Goal: Information Seeking & Learning: Learn about a topic

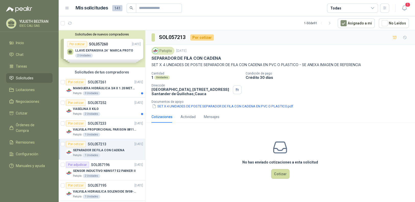
scroll to position [255, 0]
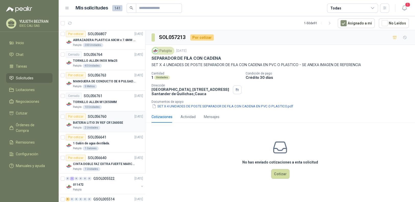
click at [105, 120] on p "BATERIA LITIO 3V REF CR12600SE" at bounding box center [98, 122] width 50 height 5
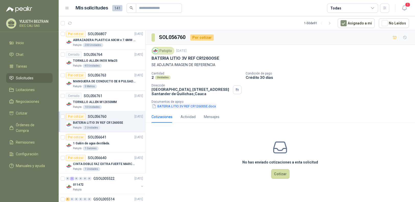
click at [188, 107] on button "BATERIA LITIO 3V REF CR12600SE.docx" at bounding box center [183, 105] width 65 height 5
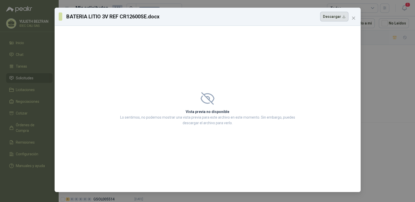
click at [339, 17] on button "Descargar" at bounding box center [334, 17] width 28 height 10
click at [352, 17] on icon "close" at bounding box center [353, 18] width 3 height 3
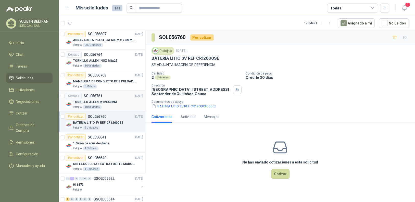
click at [87, 99] on div "TORNILLO ALLEN M12X50MM" at bounding box center [108, 102] width 70 height 6
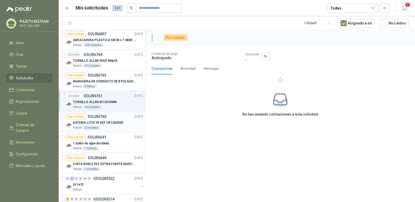
click at [88, 120] on p "BATERIA LITIO 3V REF CR12600SE" at bounding box center [98, 122] width 50 height 5
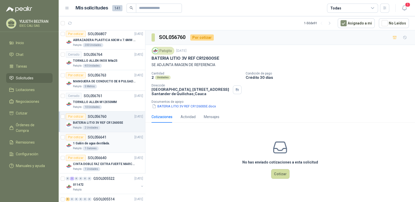
click at [111, 137] on div "Por cotizar SOL056641 [DATE]" at bounding box center [104, 137] width 77 height 6
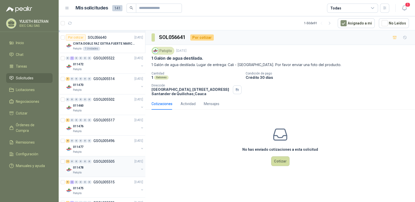
scroll to position [433, 0]
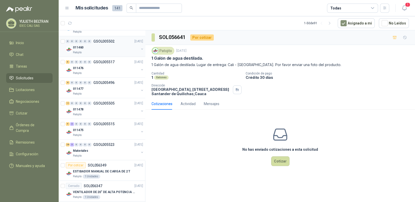
click at [110, 46] on div "011460" at bounding box center [106, 47] width 66 height 6
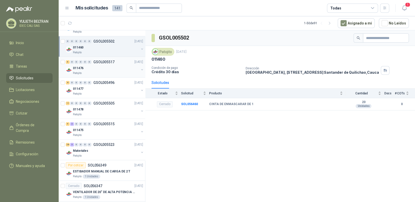
click at [110, 65] on div "011476" at bounding box center [106, 68] width 66 height 6
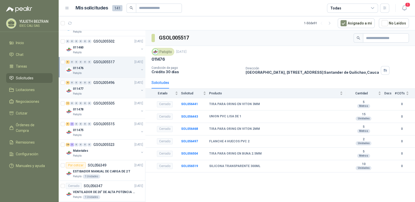
click at [103, 90] on div "011477" at bounding box center [106, 89] width 66 height 6
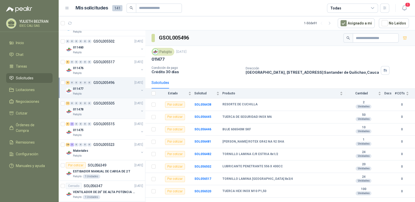
click at [105, 109] on div "011478" at bounding box center [106, 109] width 66 height 6
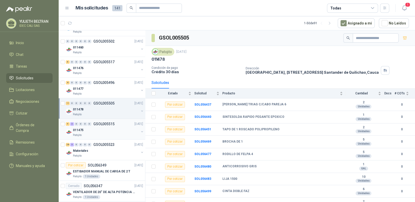
click at [102, 127] on div "011475" at bounding box center [106, 130] width 66 height 6
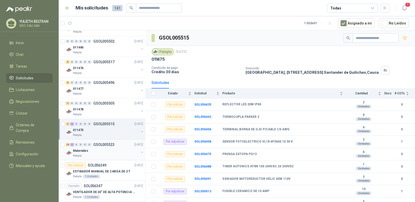
click at [105, 148] on div "Materiales" at bounding box center [106, 151] width 66 height 6
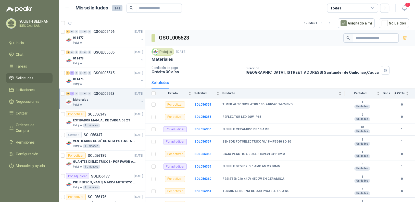
scroll to position [484, 0]
click at [106, 118] on p "ESTIBADOR MANUAL DE CARGA DE 2 T" at bounding box center [101, 120] width 57 height 5
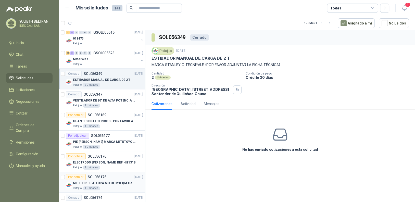
scroll to position [586, 0]
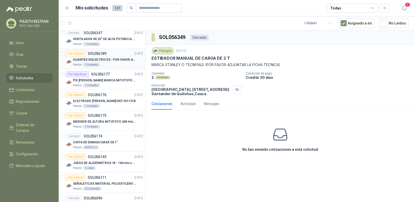
click at [103, 52] on p "SOL056189" at bounding box center [97, 54] width 19 height 4
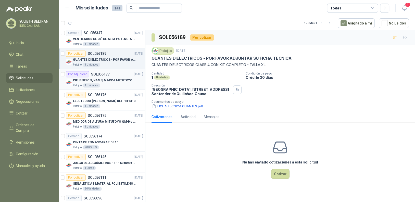
click at [110, 80] on p "PIE [PERSON_NAME] MARCA MITUTOYO REF [PHONE_NUMBER]" at bounding box center [104, 80] width 63 height 5
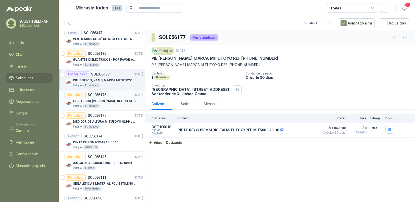
click at [110, 99] on p "ELECTRODO [PERSON_NAME] REF HI1131B" at bounding box center [104, 101] width 63 height 5
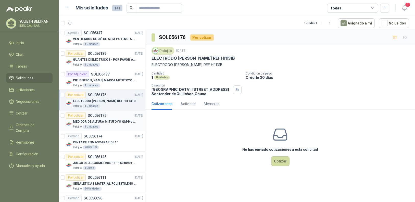
click at [116, 119] on p "MEDIDOR DE ALTURA MITUTOYO QM-Height 518-245" at bounding box center [104, 121] width 63 height 5
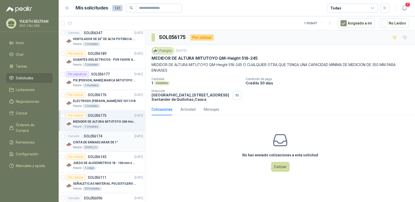
click at [111, 135] on div "Cerrado SOL056174 [DATE]" at bounding box center [104, 136] width 77 height 6
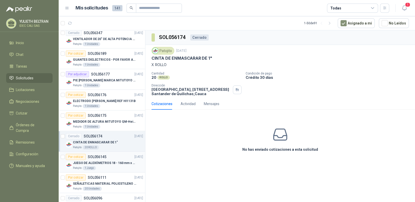
click at [105, 161] on p "JUEGO DE ALEXÓMETROS 18 - 160 mm x 0,01 mm 2824-S3" at bounding box center [104, 163] width 63 height 5
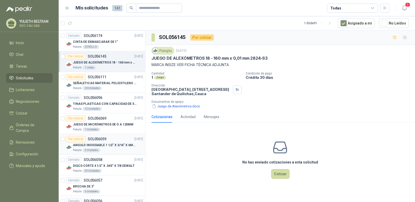
scroll to position [688, 0]
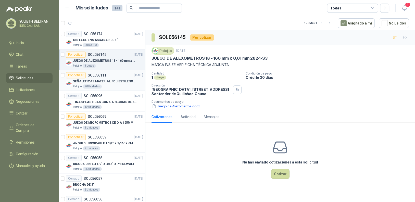
click at [110, 79] on p "SEÑALETICAS MATERIAL POLIESTILENO CON VINILO LAMINADO CALIBRE 60" at bounding box center [104, 81] width 63 height 5
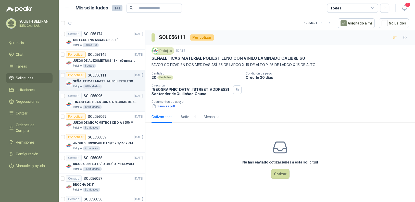
click at [107, 94] on div "Cerrado SOL056096 [DATE]" at bounding box center [104, 96] width 77 height 6
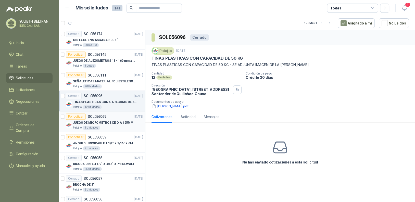
click at [116, 116] on div "Por cotizar SOL056069 [DATE]" at bounding box center [104, 116] width 77 height 6
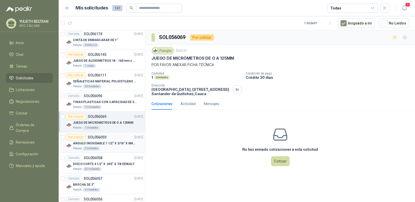
click at [114, 143] on p "ANGULO INOXIDABLE 1 1/2" X 3/16" X 6MTS" at bounding box center [104, 143] width 63 height 5
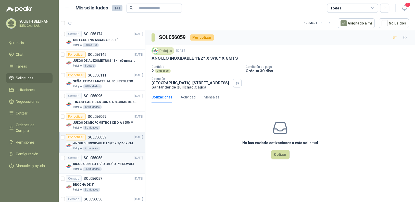
click at [114, 164] on p "DISCO CORTE 4 1/2" X .045" X 7/8 DEWALT" at bounding box center [103, 164] width 61 height 5
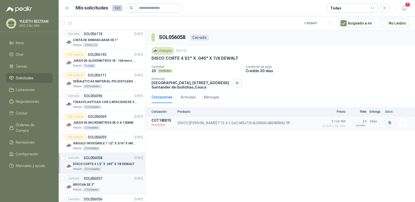
click at [116, 176] on div "Cerrado SOL056057 [DATE]" at bounding box center [104, 178] width 77 height 6
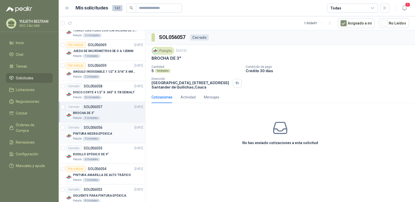
scroll to position [765, 0]
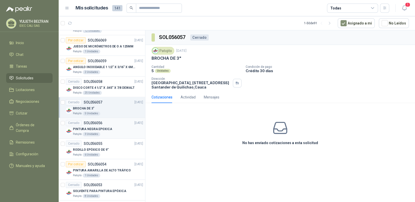
click at [111, 127] on div "PINTURA NEGRA EPOXICA" at bounding box center [108, 129] width 70 height 6
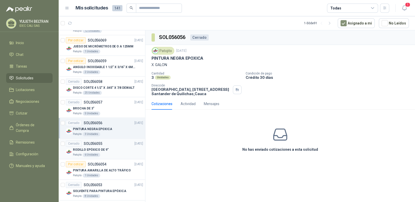
click at [103, 150] on div "RODILLO EPÓXICO DE 9" Patojito 6 Unidades" at bounding box center [108, 152] width 70 height 10
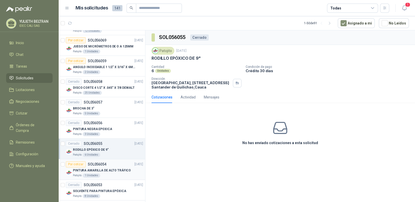
click at [108, 170] on div "PINTURA AMARILLA DE ALTO TRÁFICO" at bounding box center [108, 170] width 70 height 6
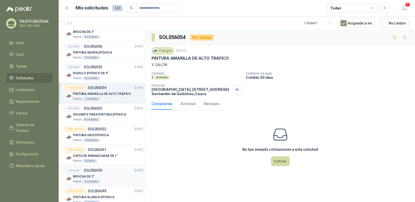
scroll to position [841, 0]
click at [112, 133] on div "PINTURA GRIS EPOXICA" at bounding box center [108, 135] width 70 height 6
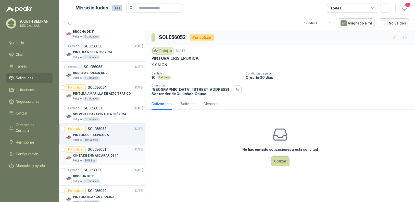
click at [116, 153] on div "CINTA DE ENMASCARAR DE 1"" at bounding box center [108, 155] width 70 height 6
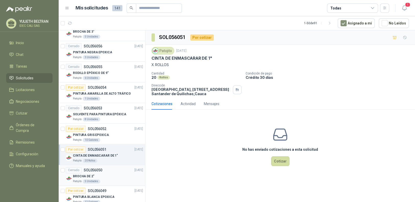
click at [115, 167] on div "Cerrado SOL056050 [DATE]" at bounding box center [104, 170] width 77 height 6
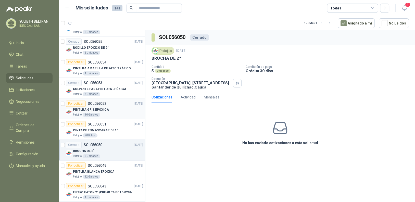
scroll to position [867, 0]
click at [112, 168] on div "PINTURA BLANCA EPOXICA" at bounding box center [108, 171] width 70 height 6
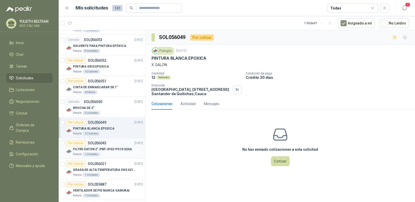
scroll to position [910, 0]
click at [115, 137] on article "Por cotizar SOL056043 [DATE] FILTRO [PERSON_NAME] 2" /PBF-0102-PO10-020A Patoji…" at bounding box center [102, 147] width 86 height 21
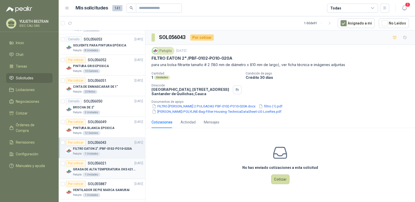
click at [113, 174] on article "Por cotizar SOL056021 [DATE] GRASA DE ALTA TEMPERATURA OKS 4210 X 5 KG Patojito…" at bounding box center [102, 168] width 86 height 21
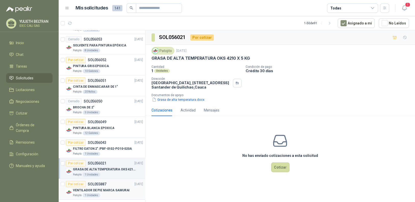
click at [117, 182] on div "Por cotizar SOL055887 [DATE]" at bounding box center [104, 184] width 77 height 6
